Goal: Task Accomplishment & Management: Manage account settings

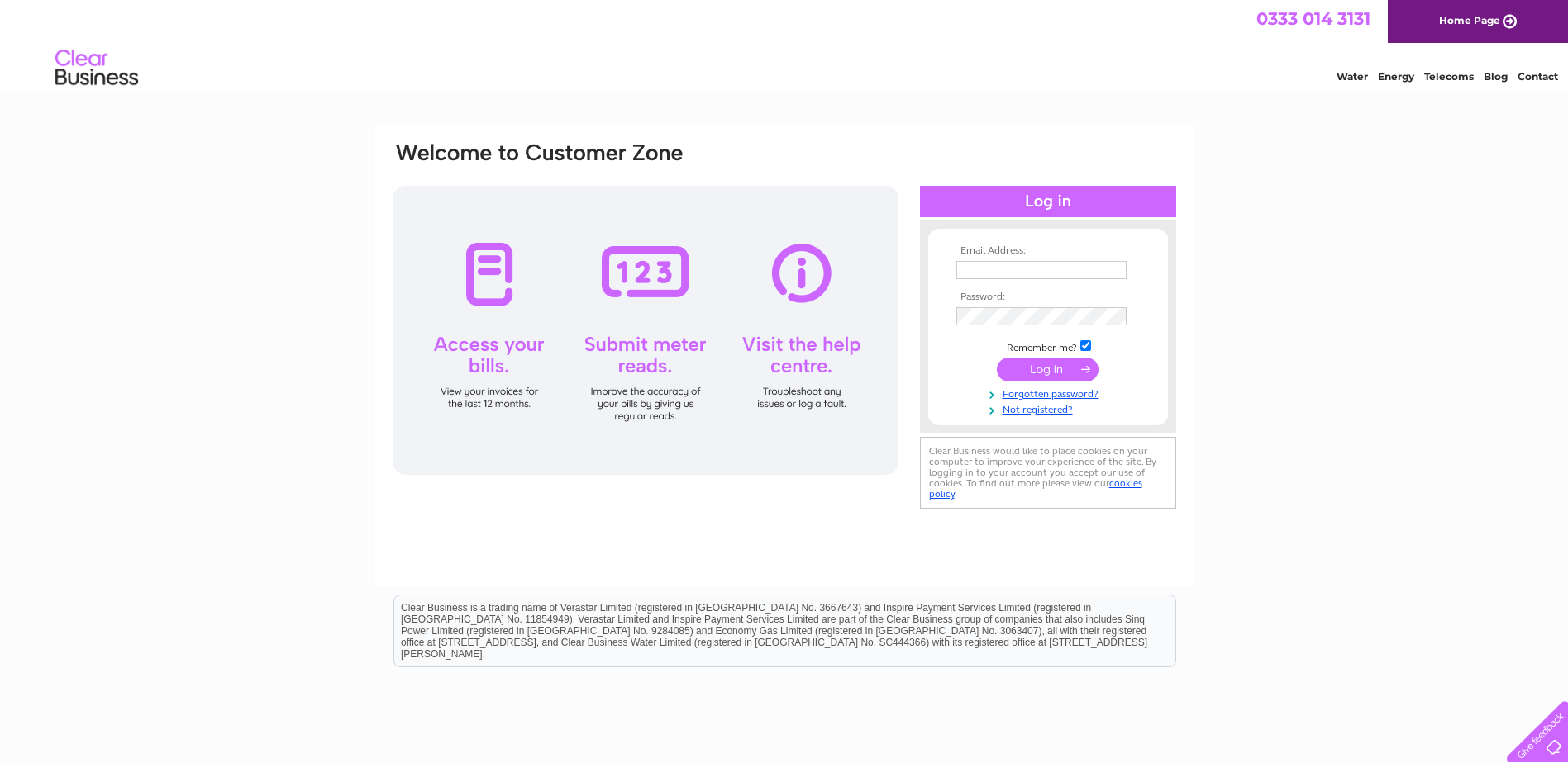
type input "kristyna.macfarlane@unineedgroup.com"
click at [1046, 376] on input "submit" at bounding box center [1047, 369] width 102 height 23
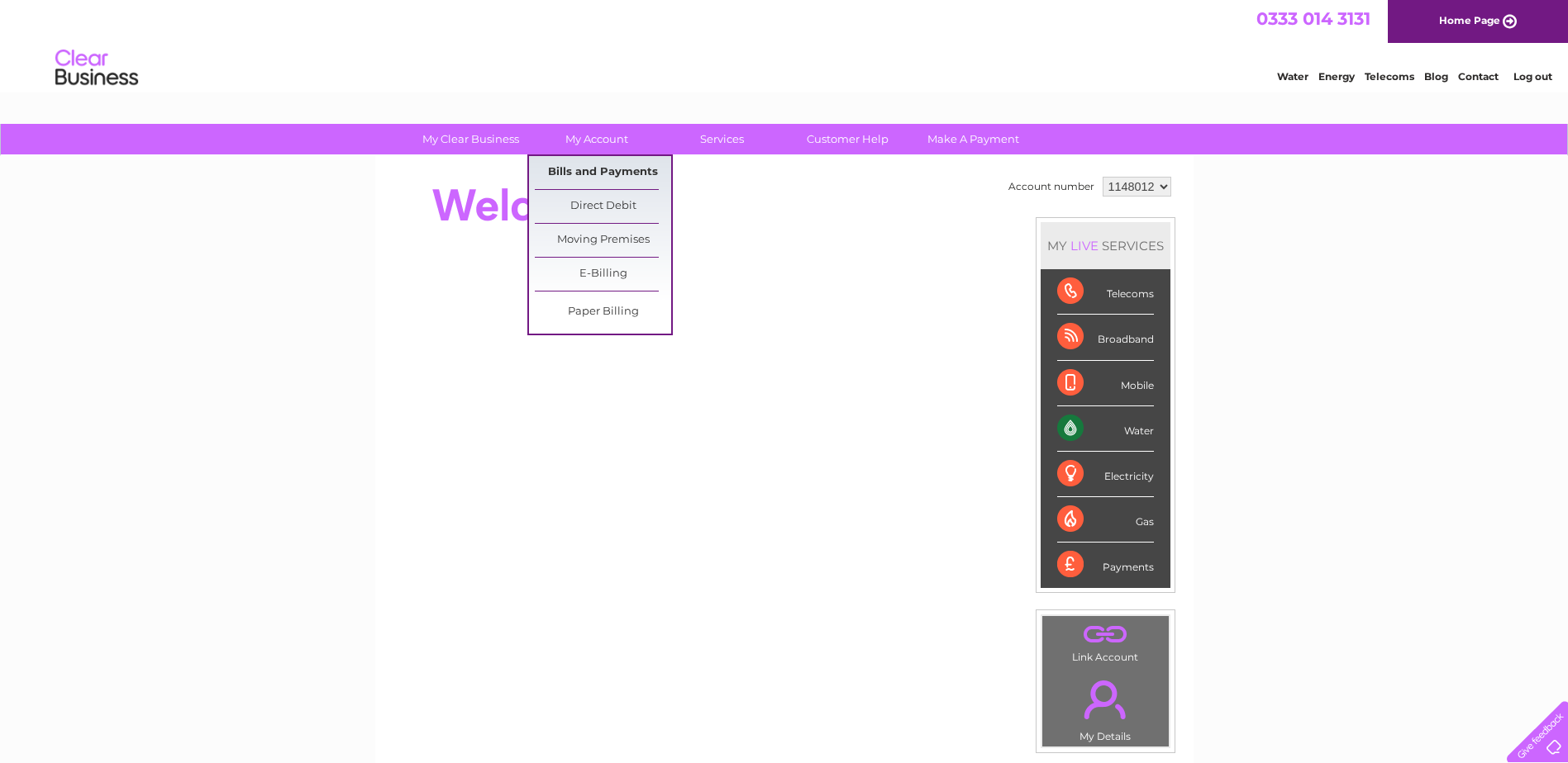
click at [575, 162] on link "Bills and Payments" at bounding box center [603, 172] width 136 height 33
click at [595, 280] on link "E-Billing" at bounding box center [603, 274] width 136 height 33
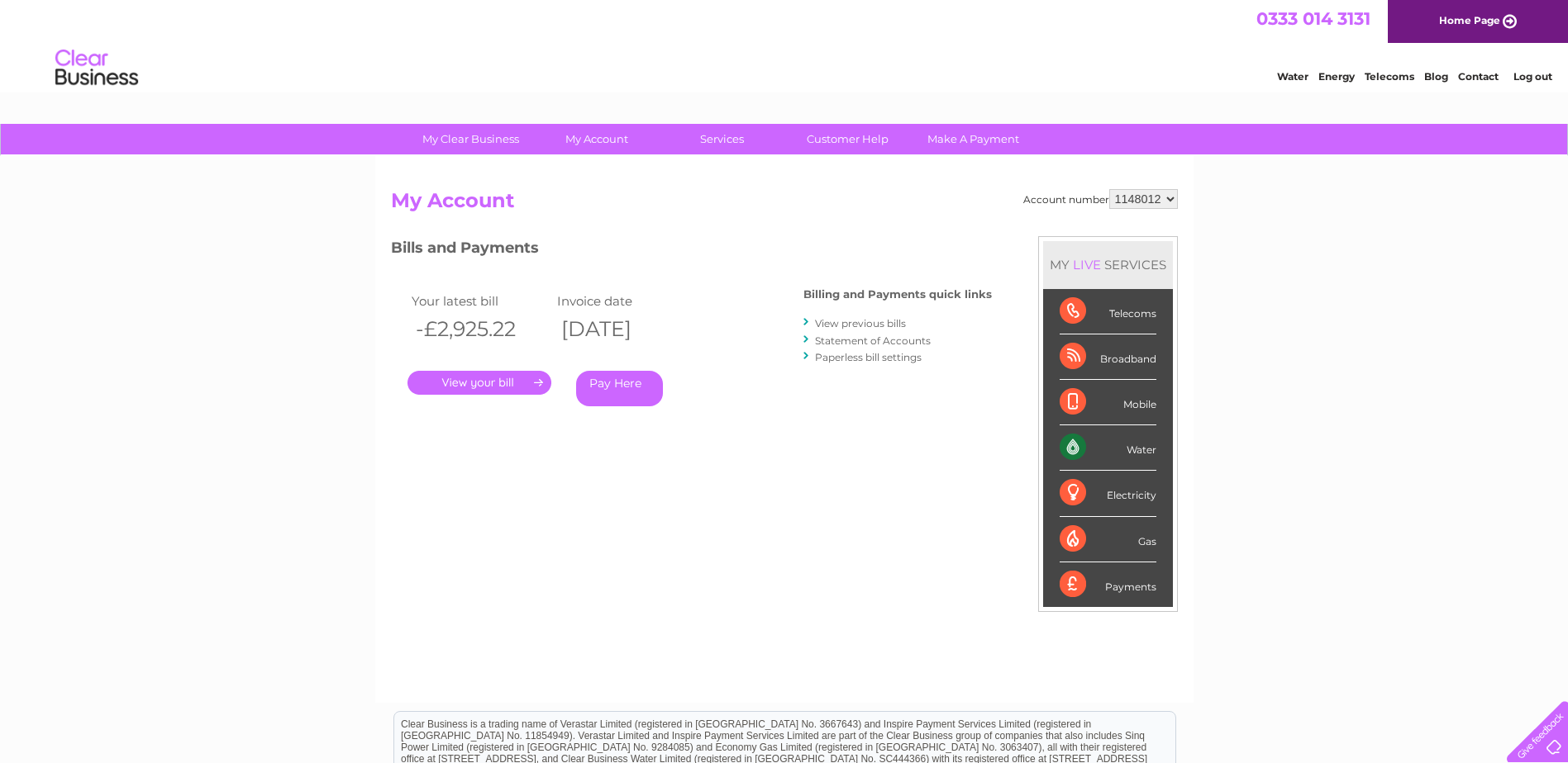
click at [499, 384] on link "." at bounding box center [479, 383] width 144 height 24
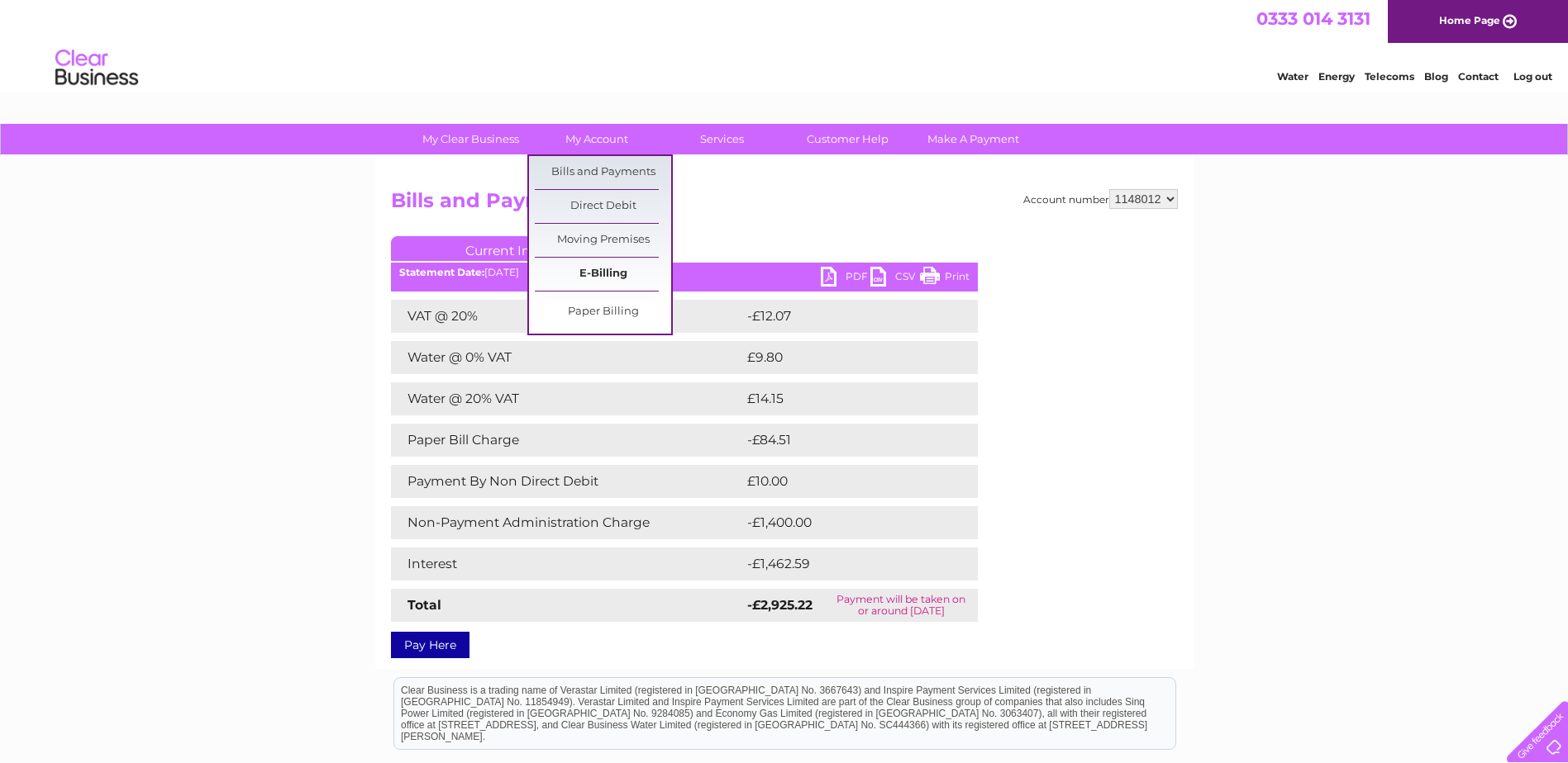
click at [596, 276] on link "E-Billing" at bounding box center [603, 274] width 136 height 33
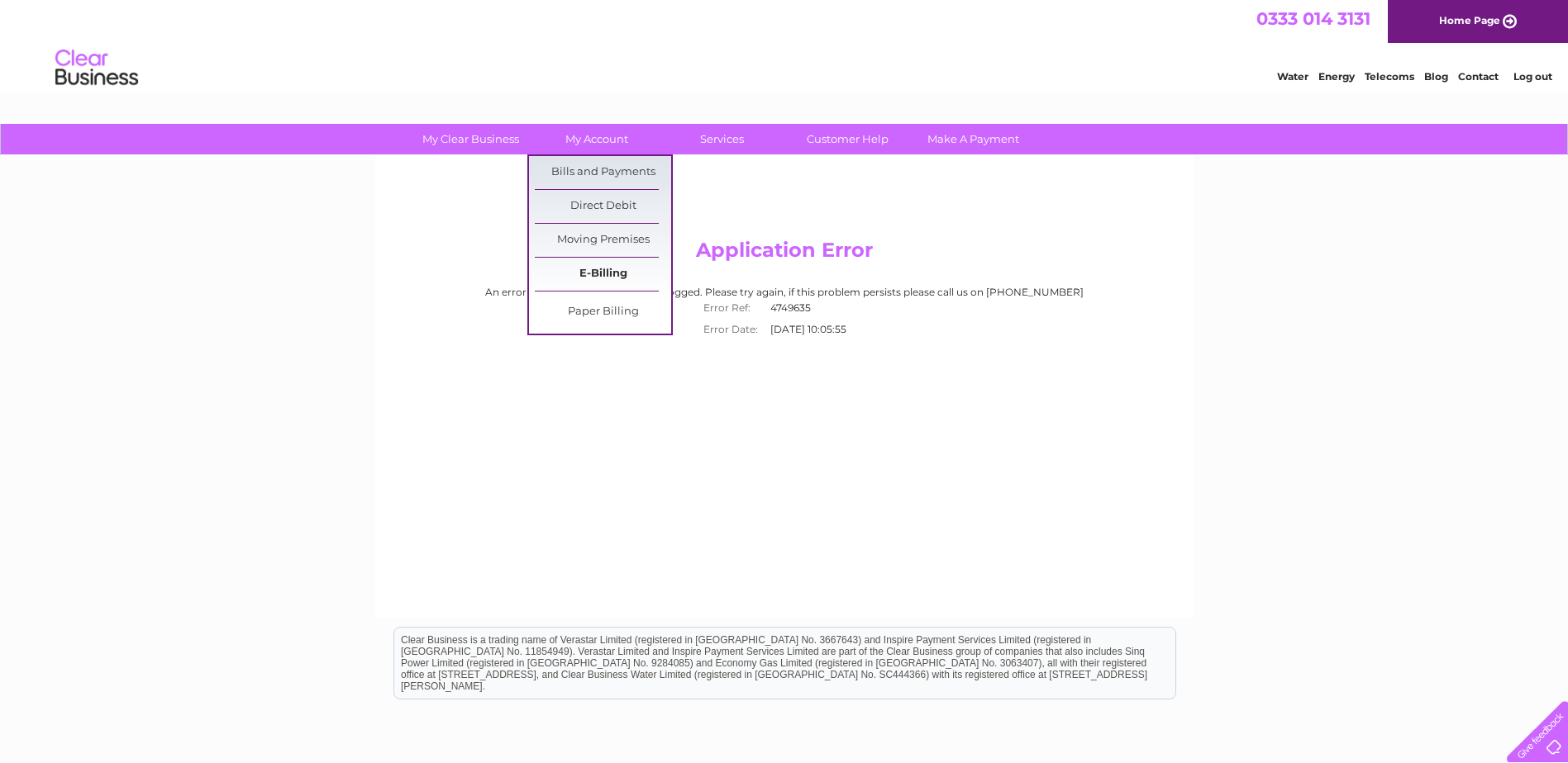
click at [591, 278] on link "E-Billing" at bounding box center [603, 274] width 136 height 33
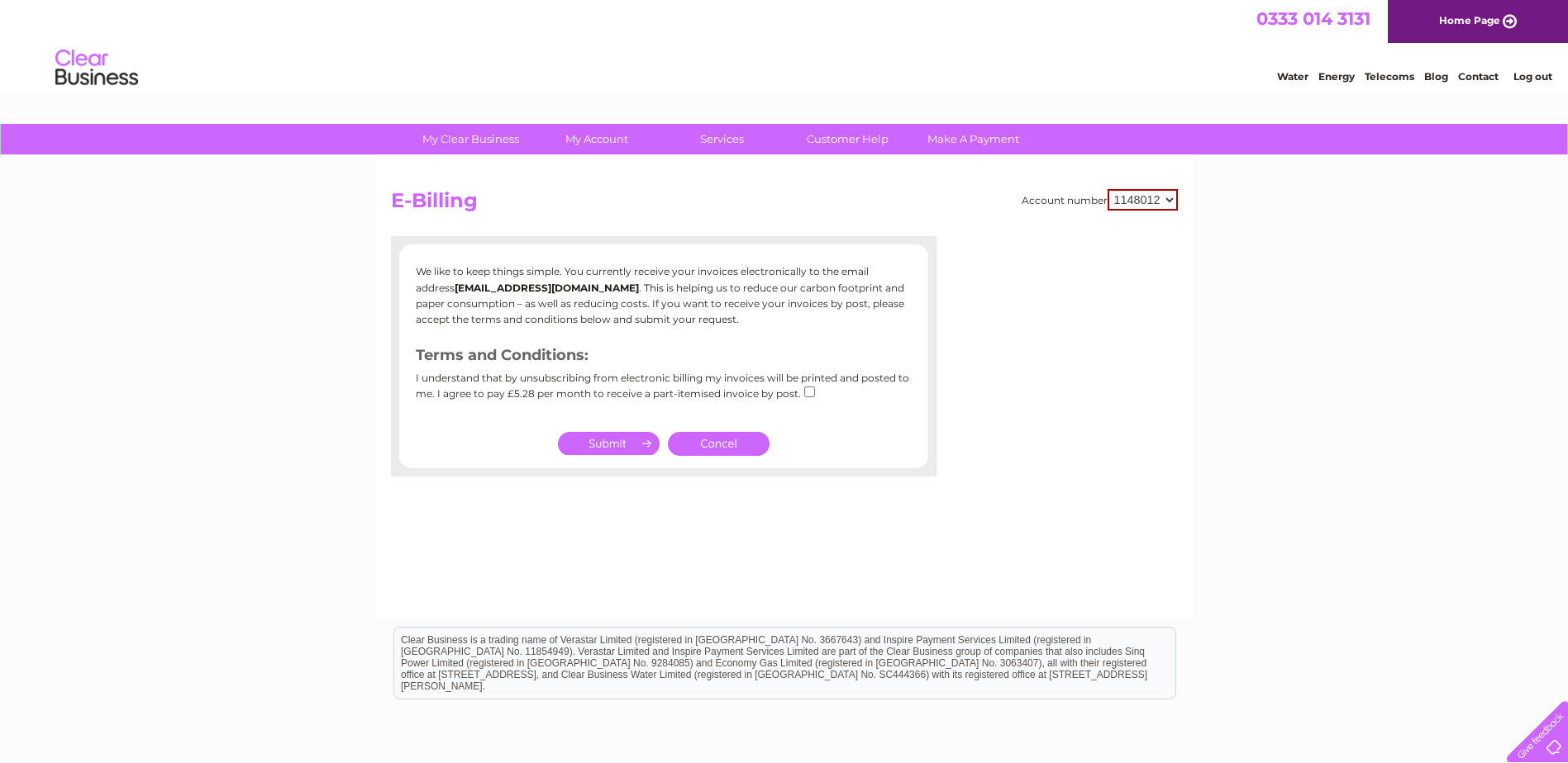
drag, startPoint x: 748, startPoint y: 442, endPoint x: 736, endPoint y: 425, distance: 20.8
click at [746, 442] on link "Cancel" at bounding box center [719, 444] width 102 height 24
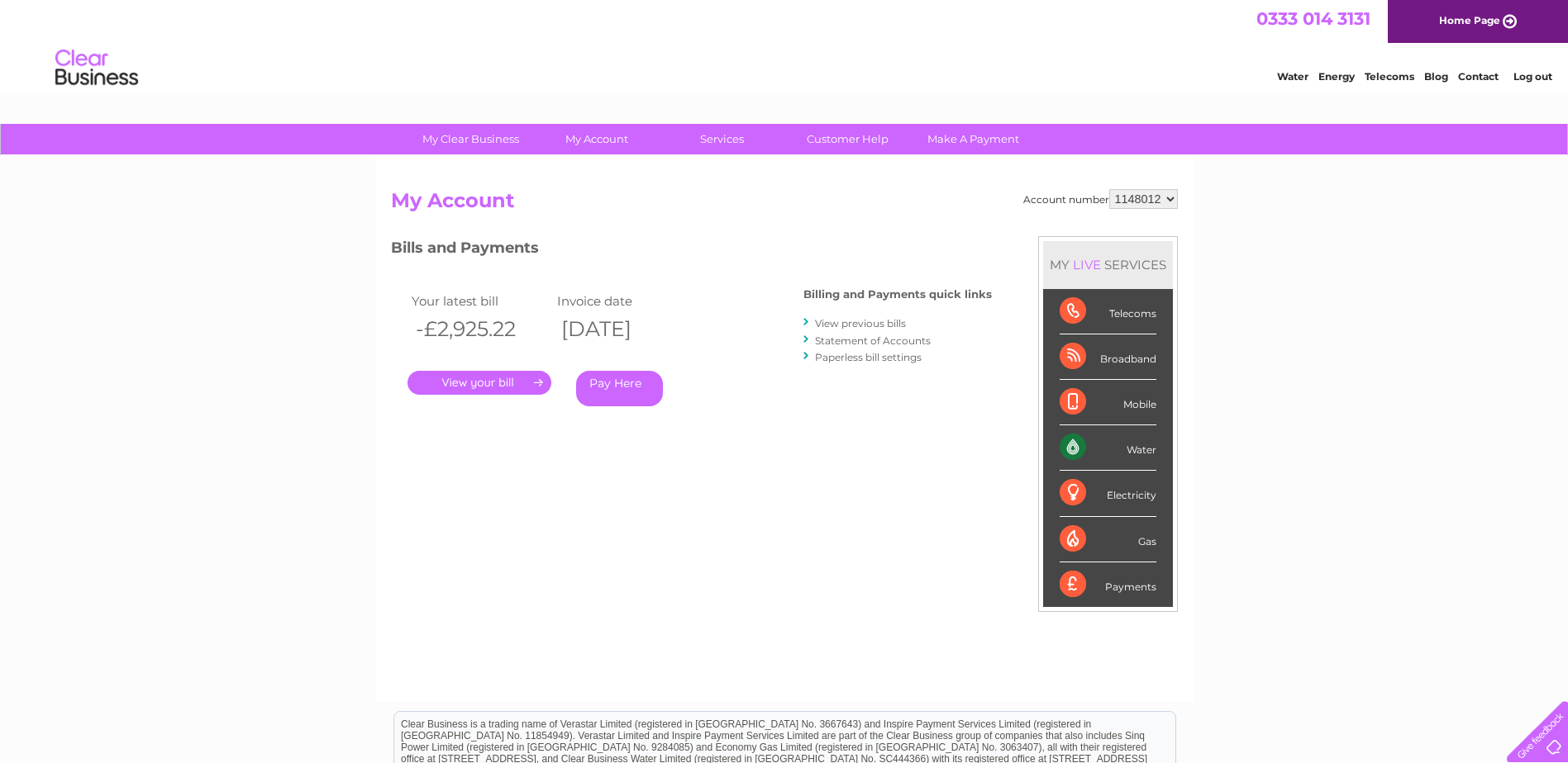
click at [884, 328] on link "View previous bills" at bounding box center [860, 323] width 91 height 12
click at [822, 320] on link "View previous bills" at bounding box center [860, 323] width 91 height 12
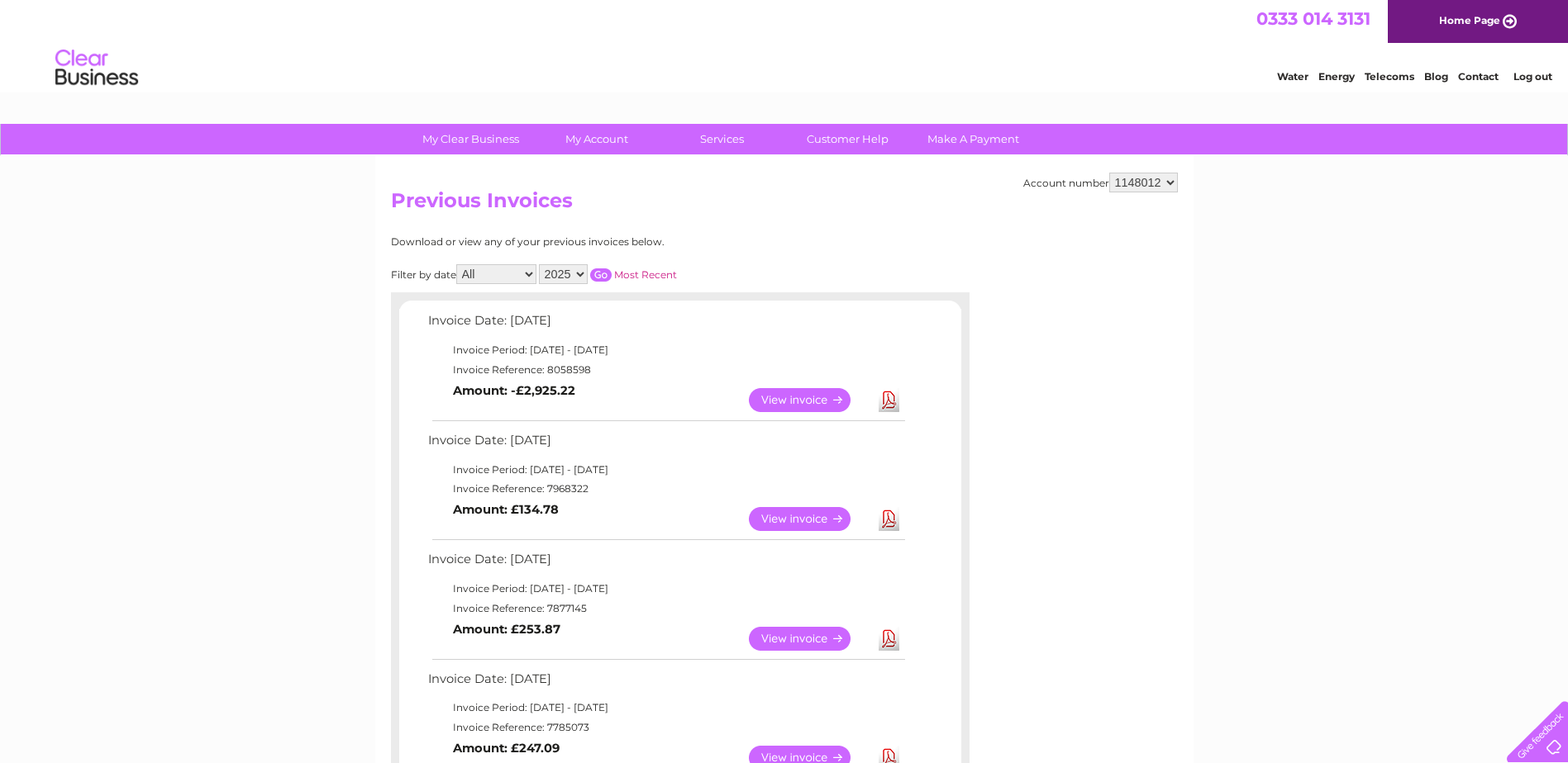
scroll to position [165, 0]
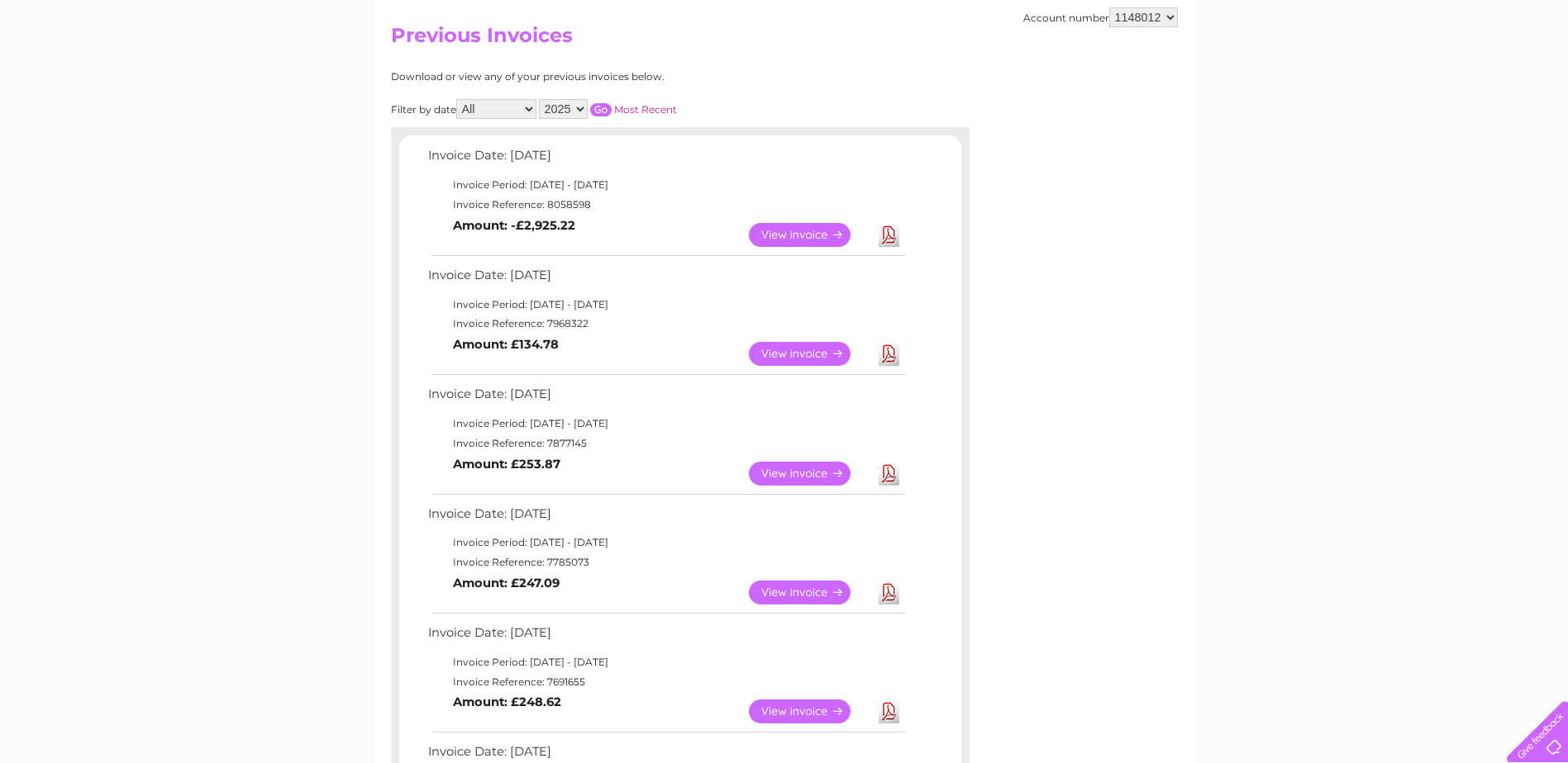
click at [780, 238] on link "View" at bounding box center [810, 235] width 122 height 24
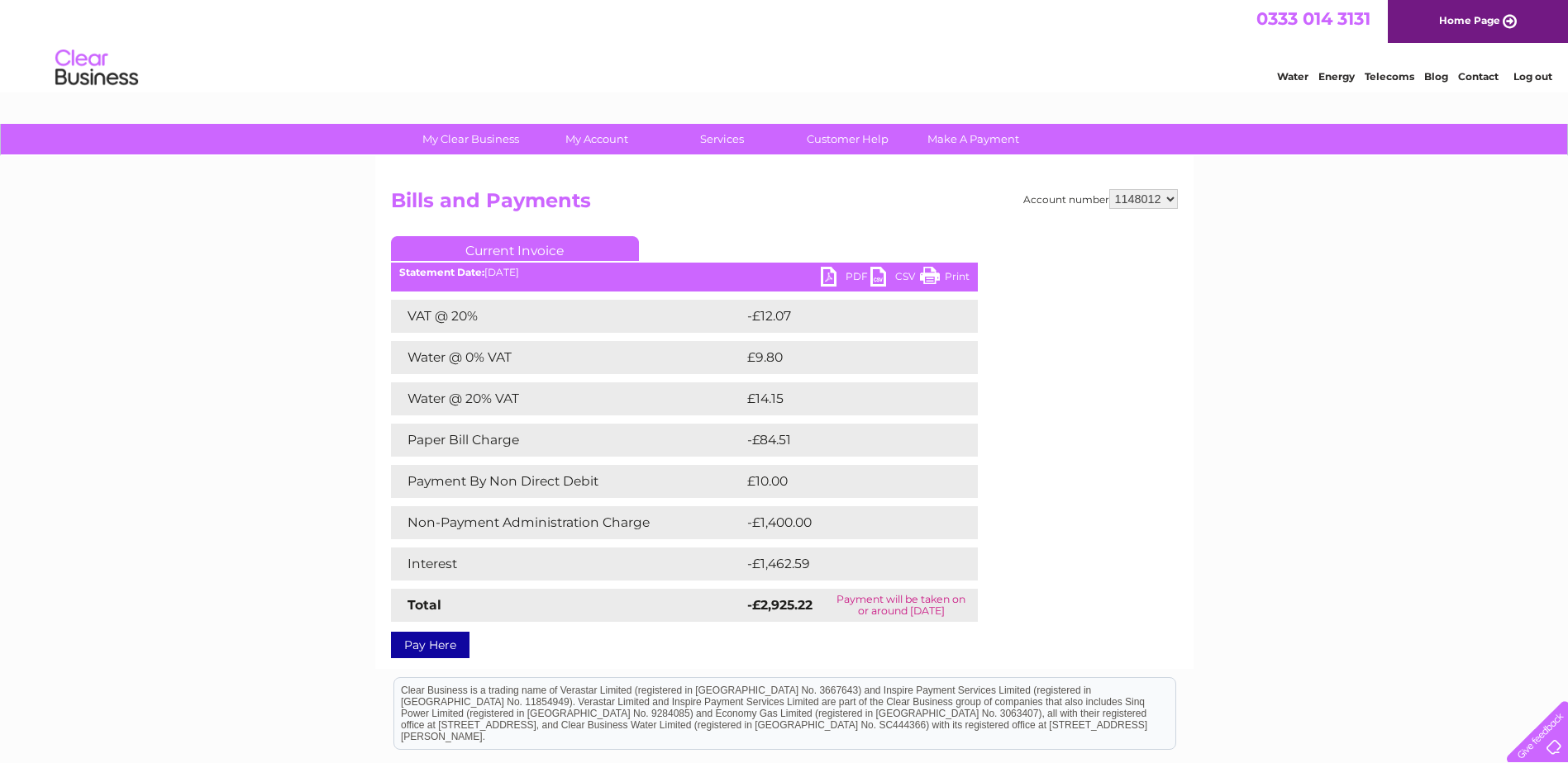
click at [827, 274] on link "PDF" at bounding box center [846, 279] width 50 height 24
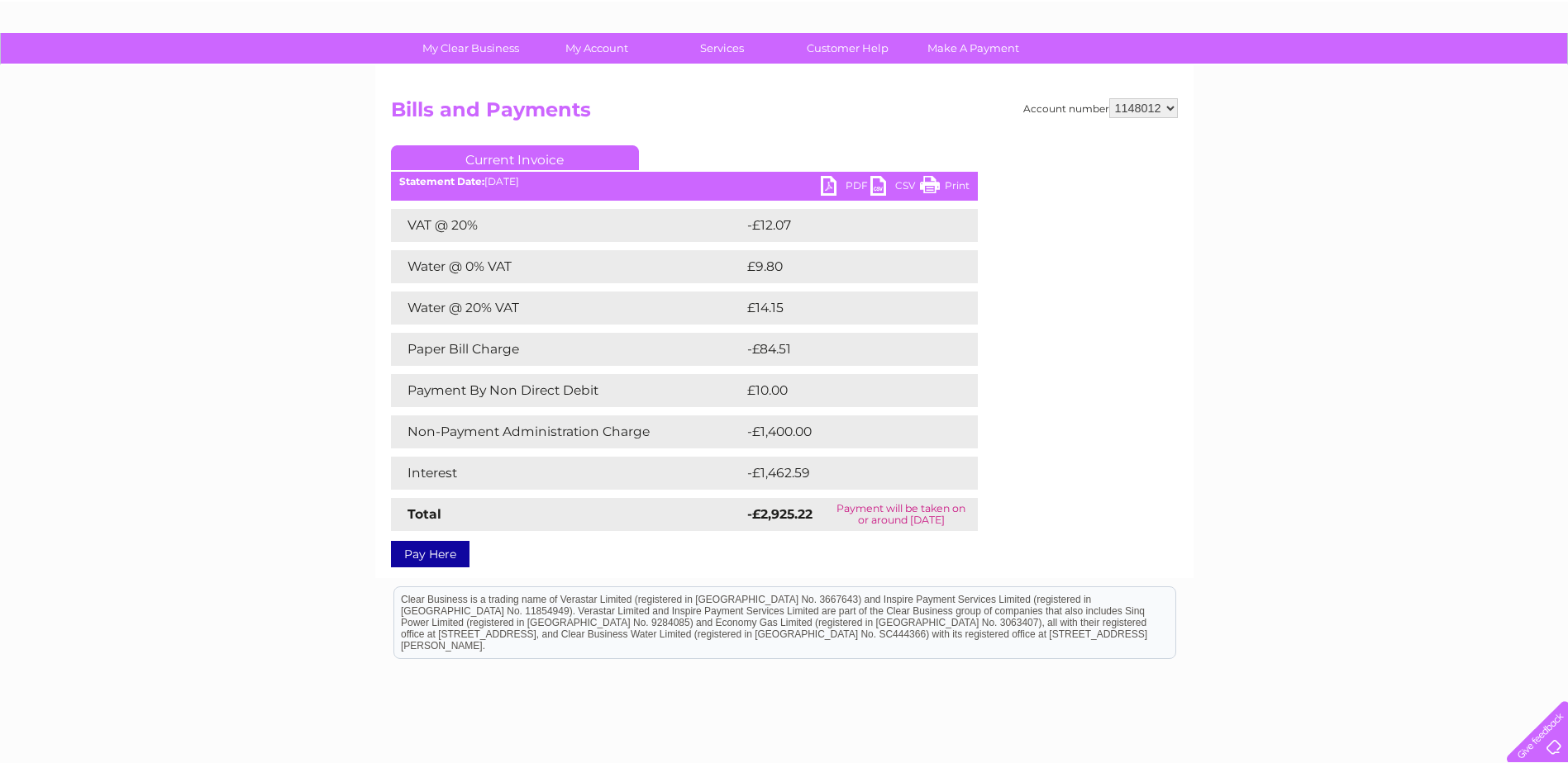
scroll to position [200, 0]
